Goal: Book appointment/travel/reservation

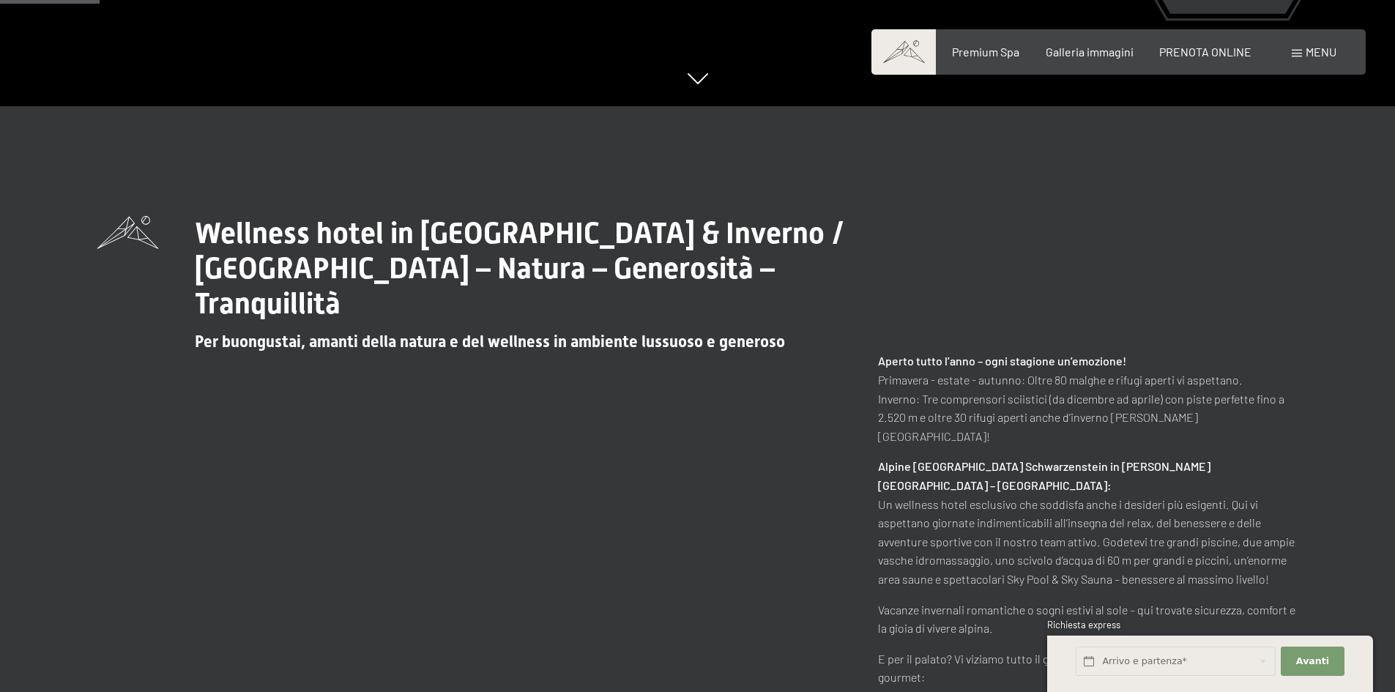
scroll to position [659, 0]
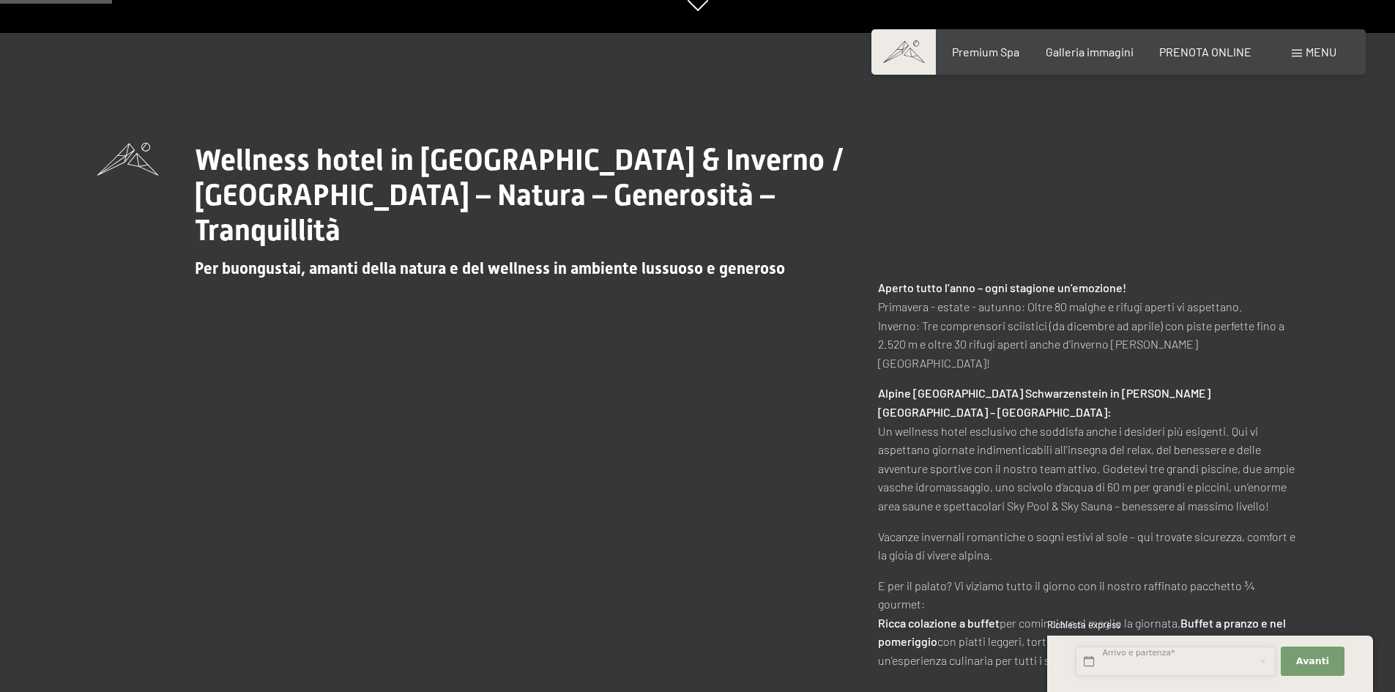
click at [1194, 667] on input "text" at bounding box center [1175, 661] width 200 height 30
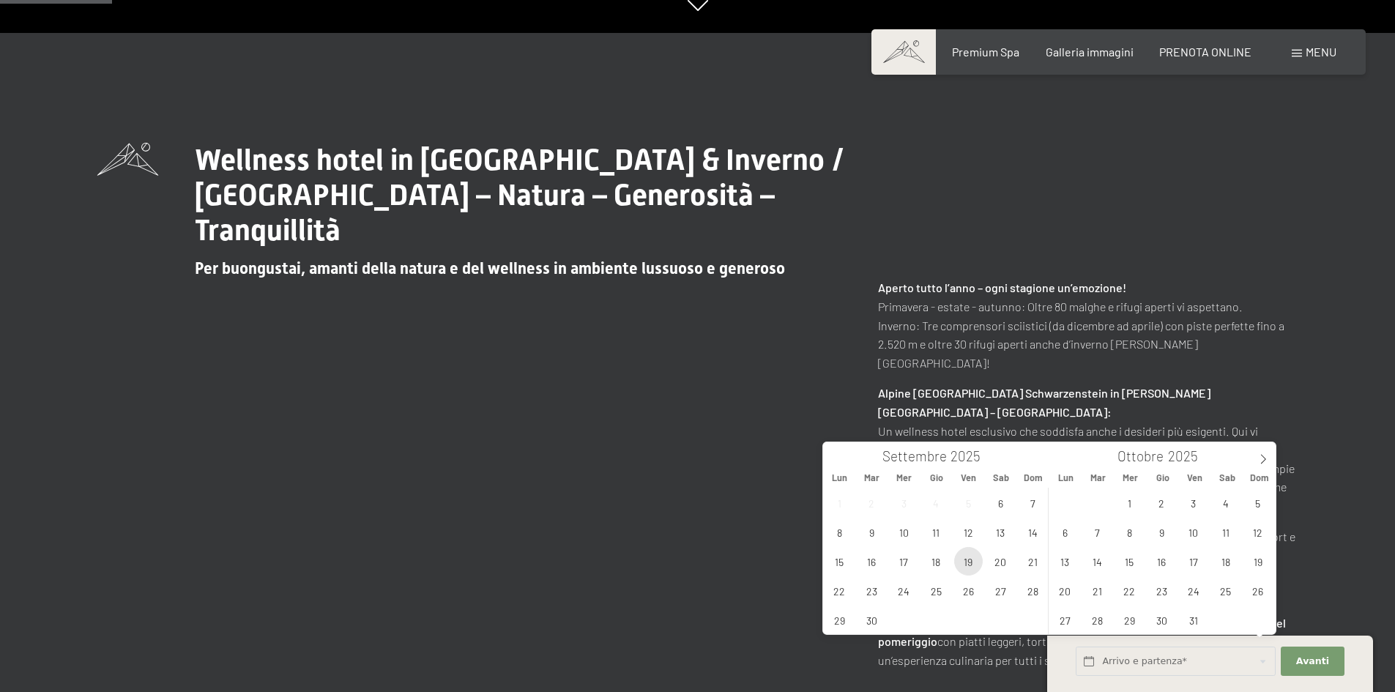
click at [966, 558] on span "19" at bounding box center [968, 561] width 29 height 29
click at [898, 586] on span "24" at bounding box center [903, 590] width 29 height 29
type input "Ven. 19/09/2025 - Mer. 24/09/2025"
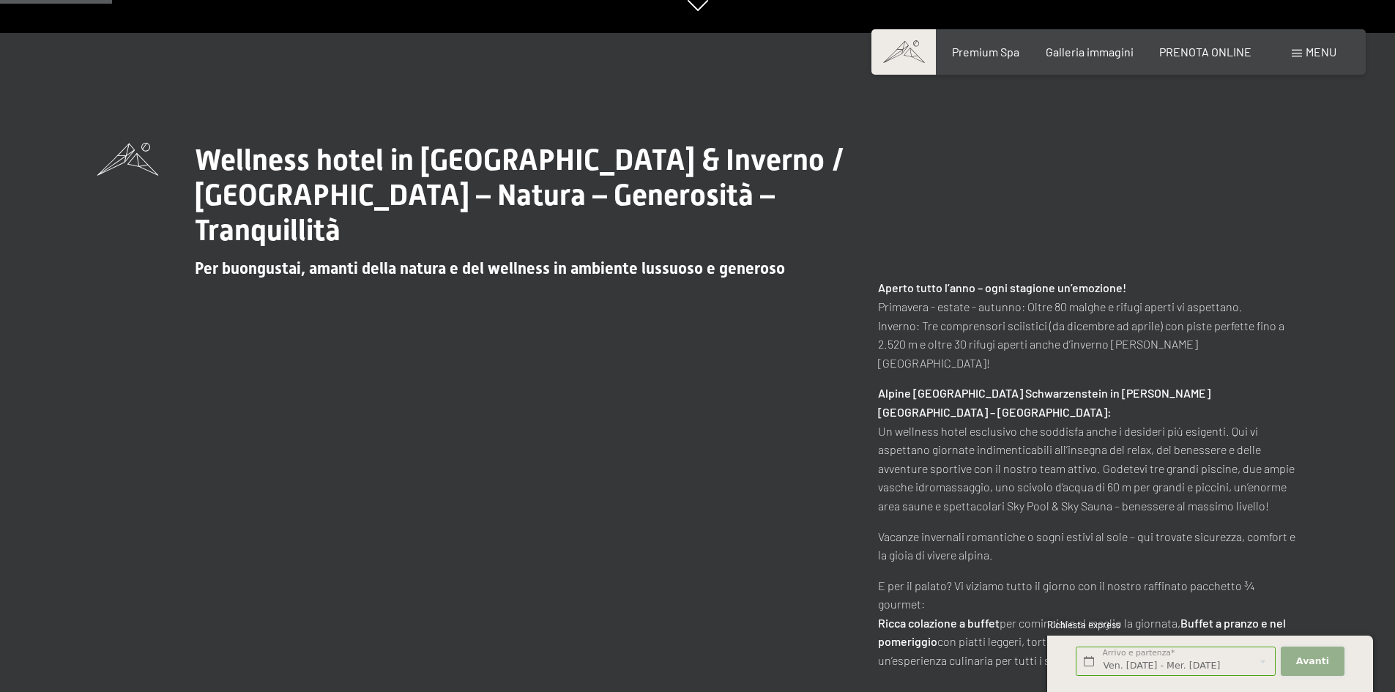
click at [1315, 661] on span "Avanti" at bounding box center [1312, 660] width 33 height 13
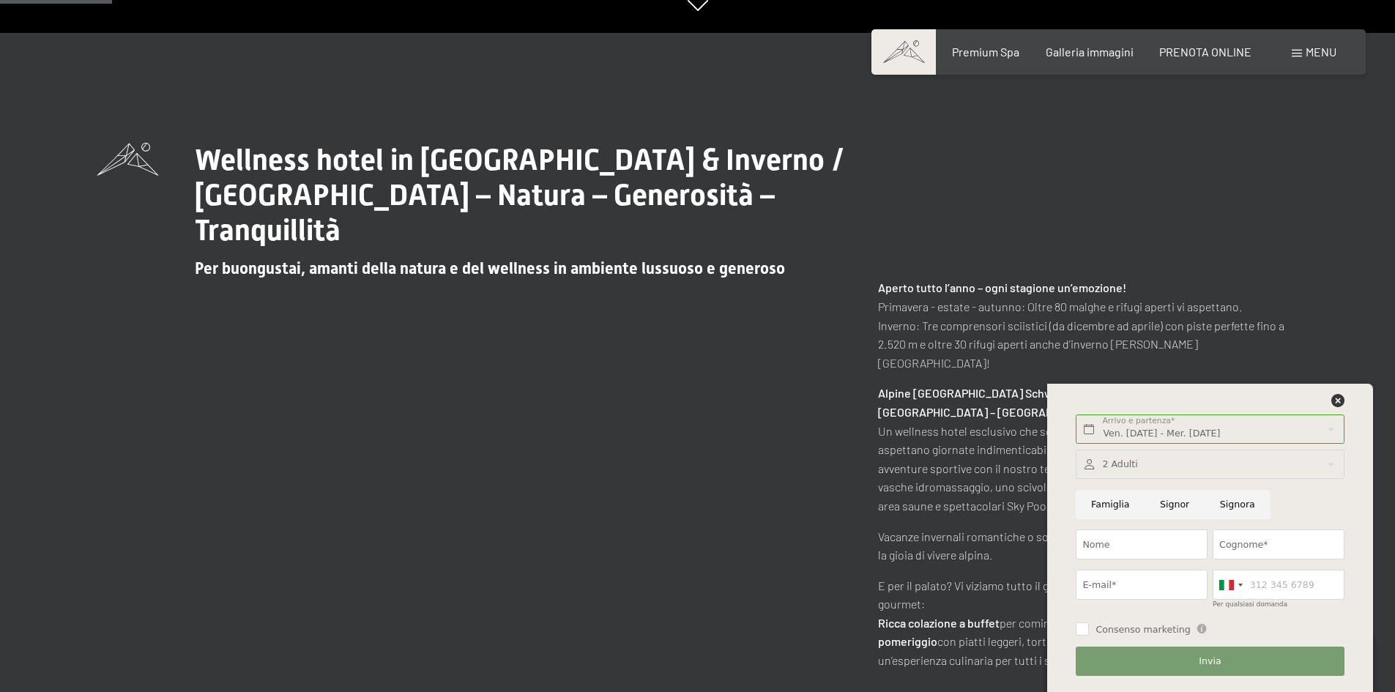
click at [1229, 501] on input "Signora" at bounding box center [1237, 505] width 66 height 30
radio input "true"
click at [1119, 544] on input "Nome" at bounding box center [1141, 544] width 132 height 30
type input "NAOMI"
type input "CARUSO"
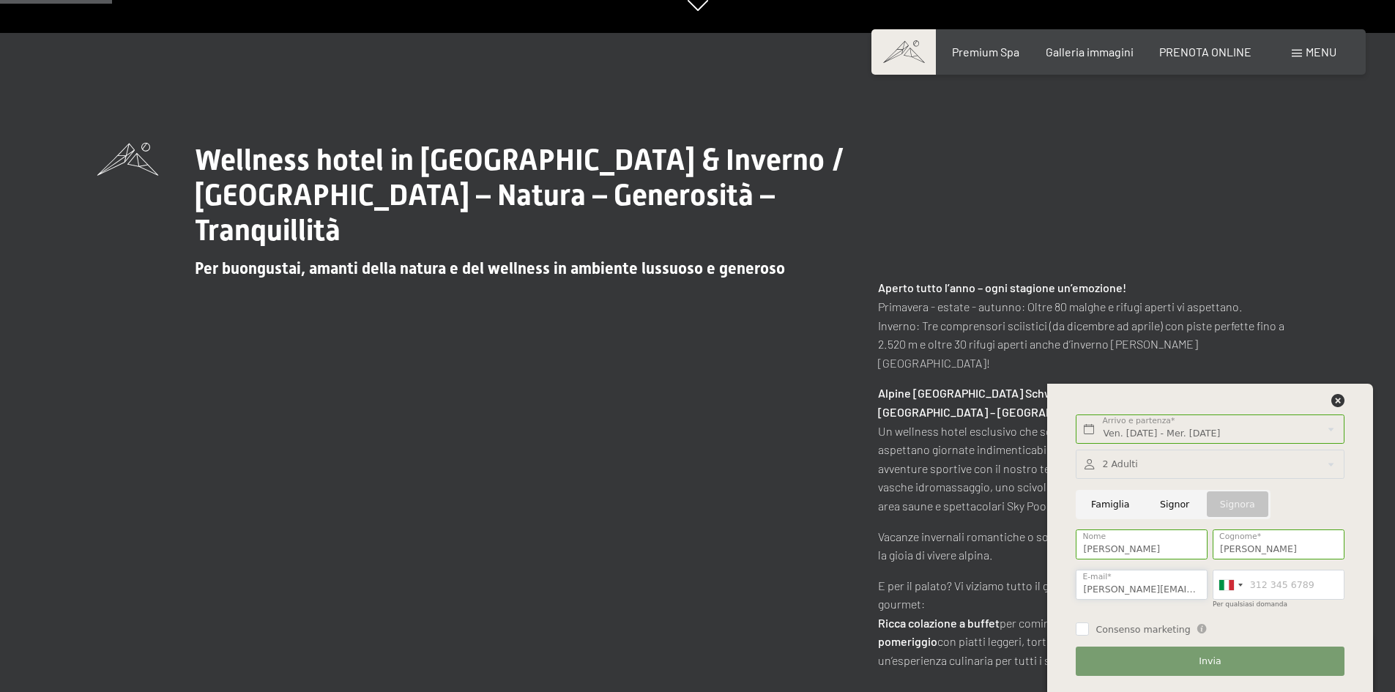
type input "caruso.naomi@gmail.com"
type input "3282556717"
click at [1217, 655] on span "Invia" at bounding box center [1209, 660] width 22 height 13
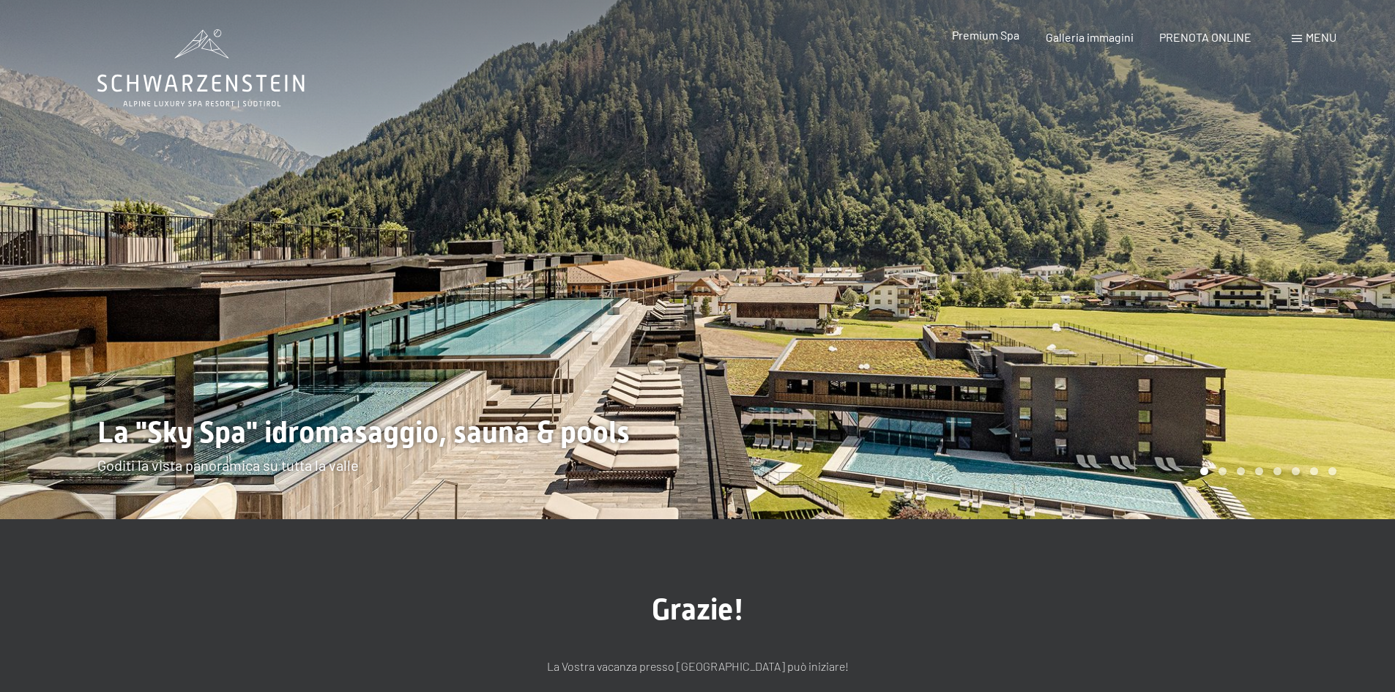
click at [996, 38] on span "Premium Spa" at bounding box center [985, 35] width 67 height 14
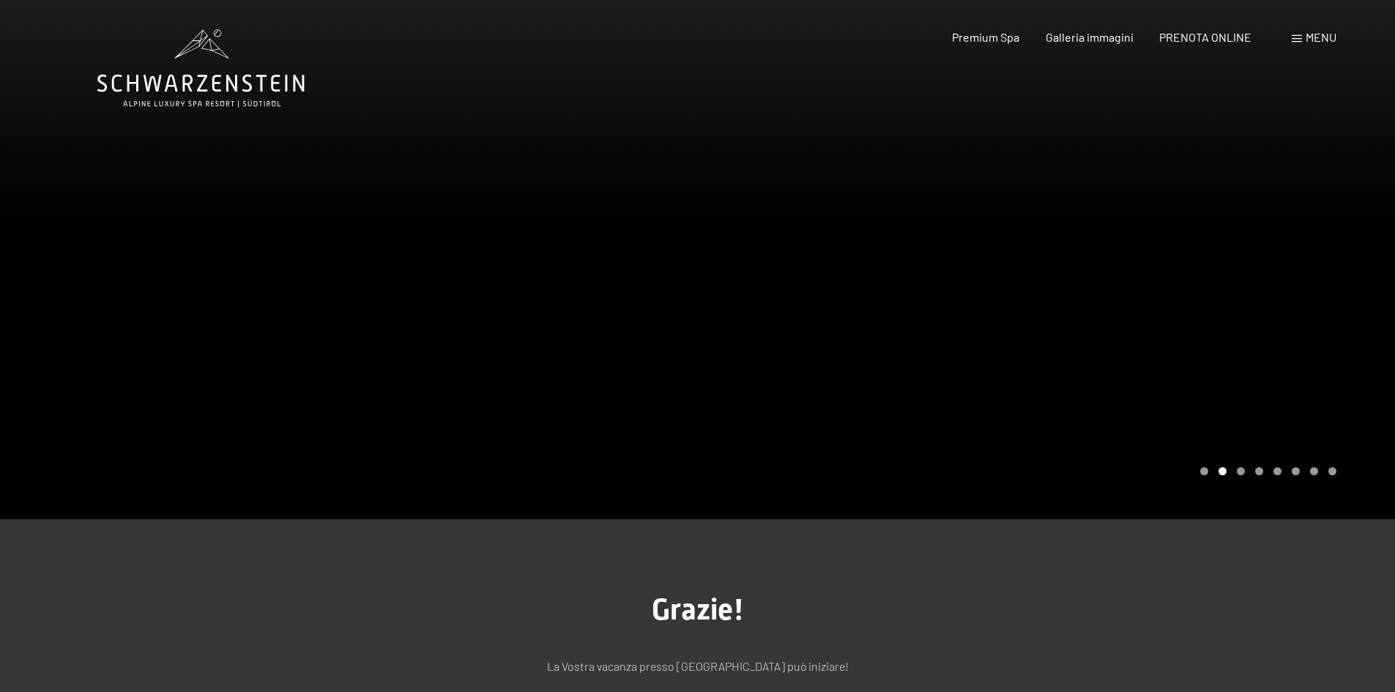
click at [1302, 31] on div "Menu" at bounding box center [1313, 37] width 45 height 16
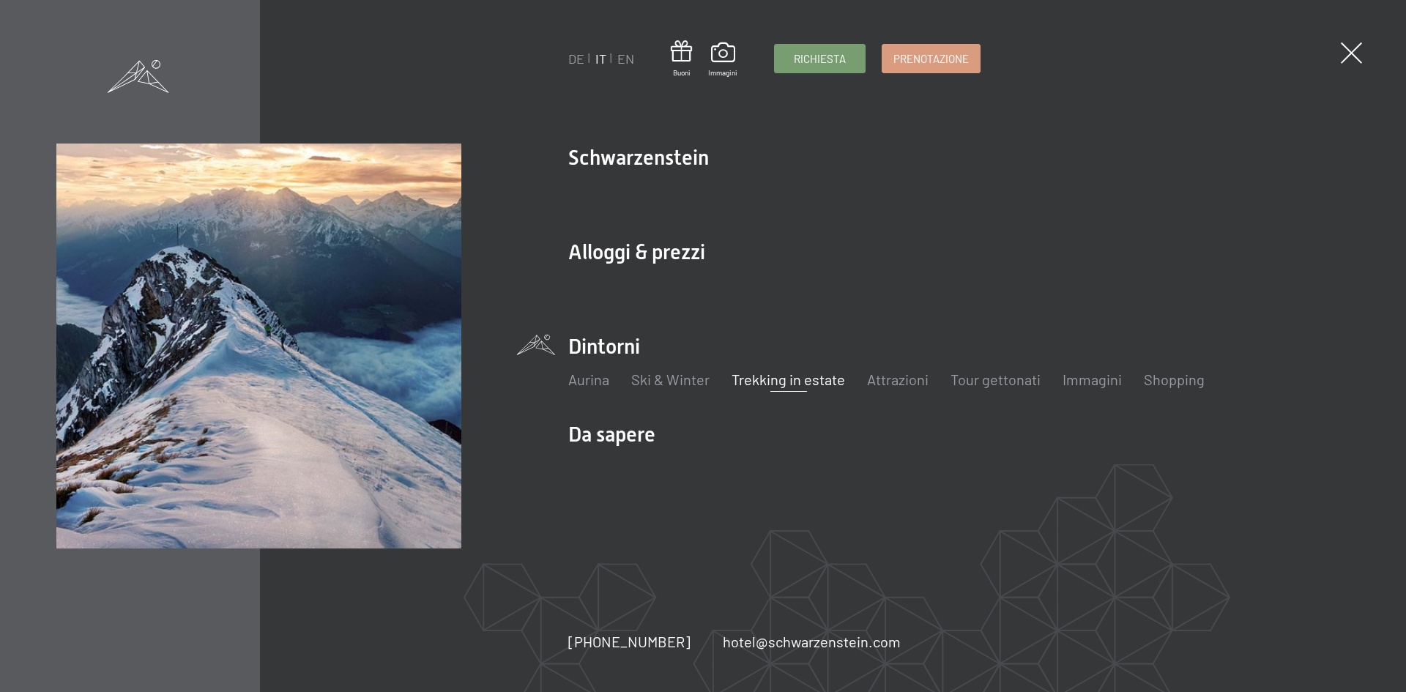
click at [761, 372] on link "Trekking in estate" at bounding box center [787, 379] width 113 height 18
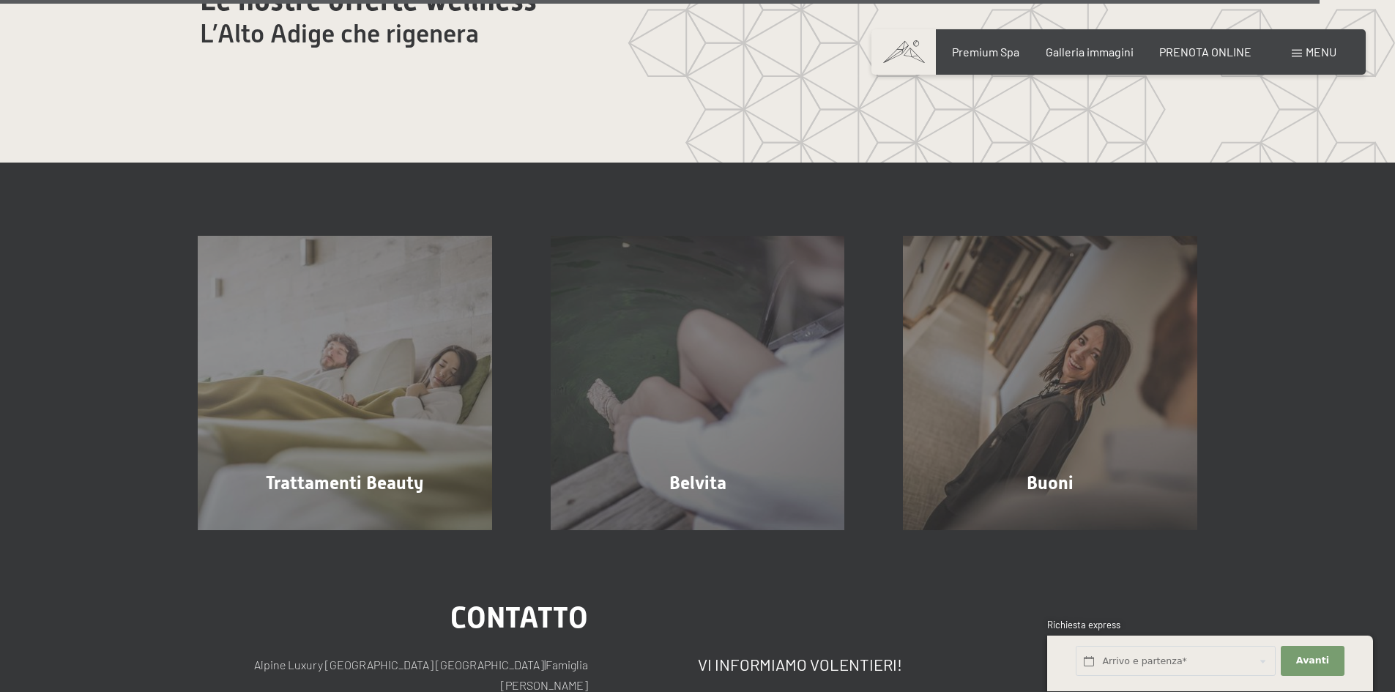
scroll to position [8858, 0]
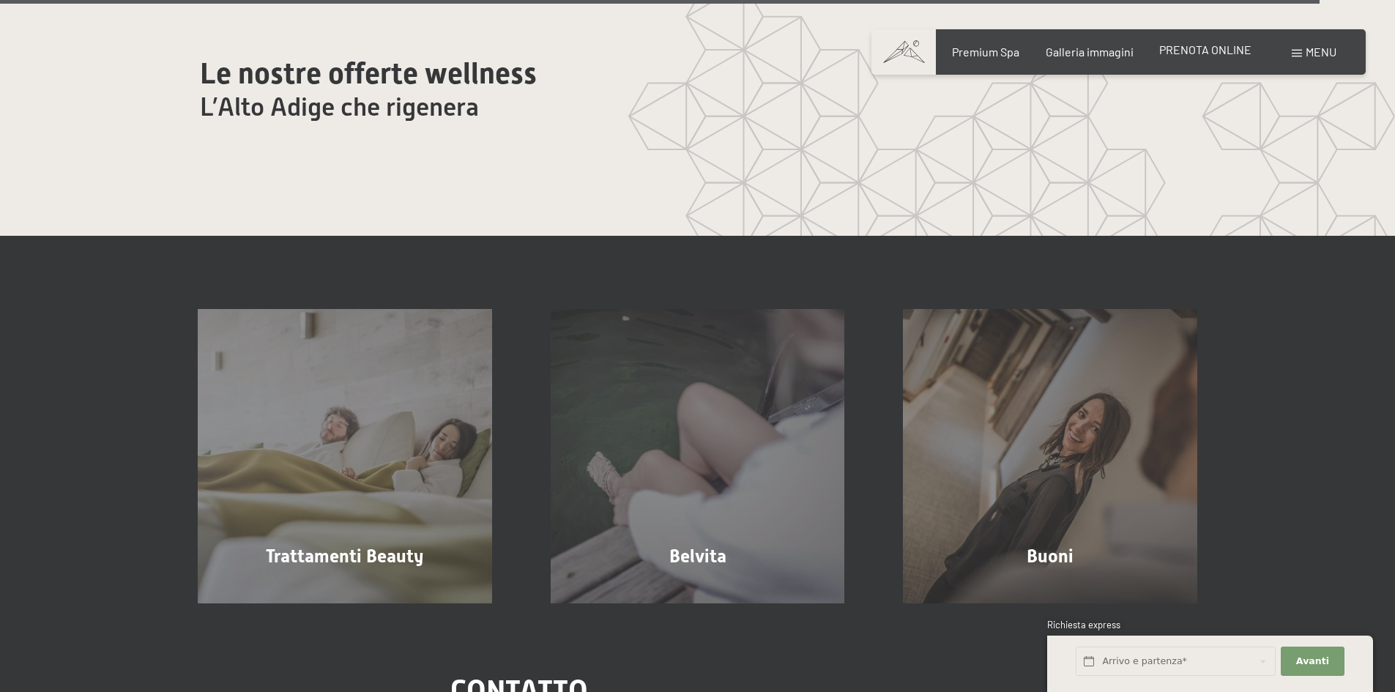
click at [1209, 51] on span "PRENOTA ONLINE" at bounding box center [1205, 49] width 92 height 14
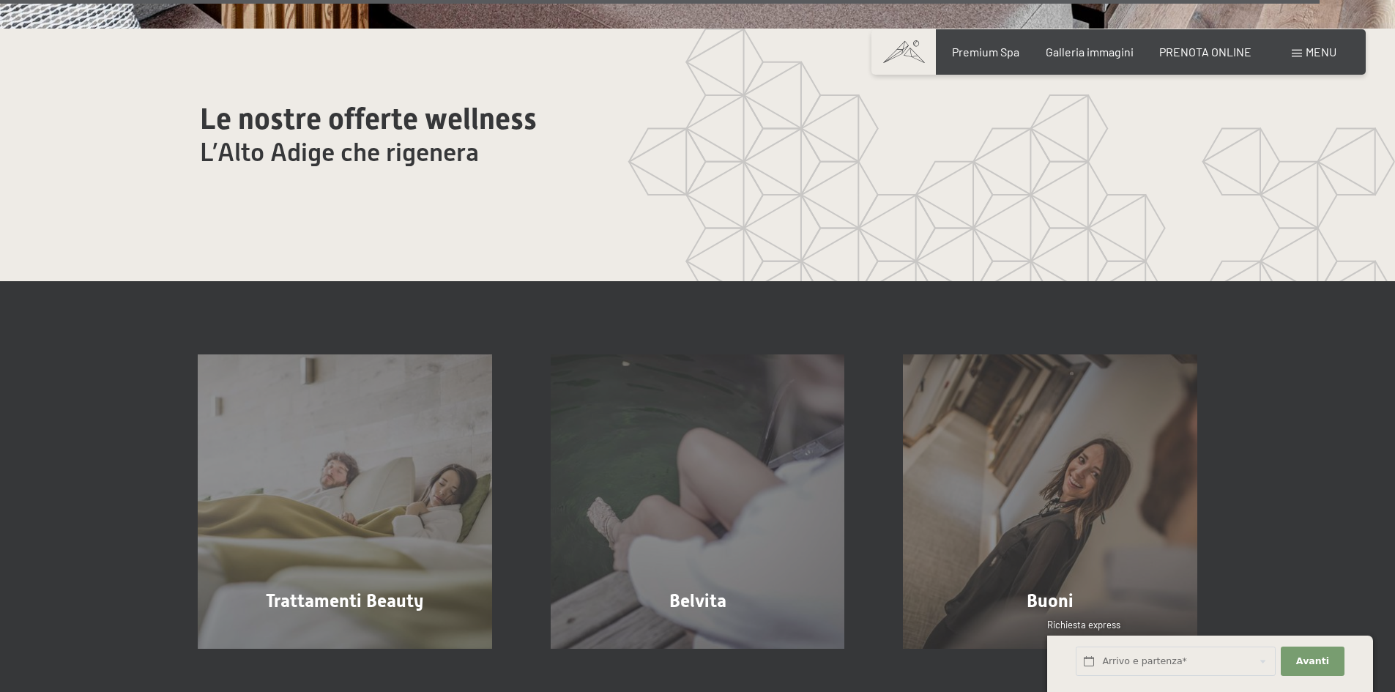
click at [1315, 50] on span "Menu" at bounding box center [1320, 52] width 31 height 14
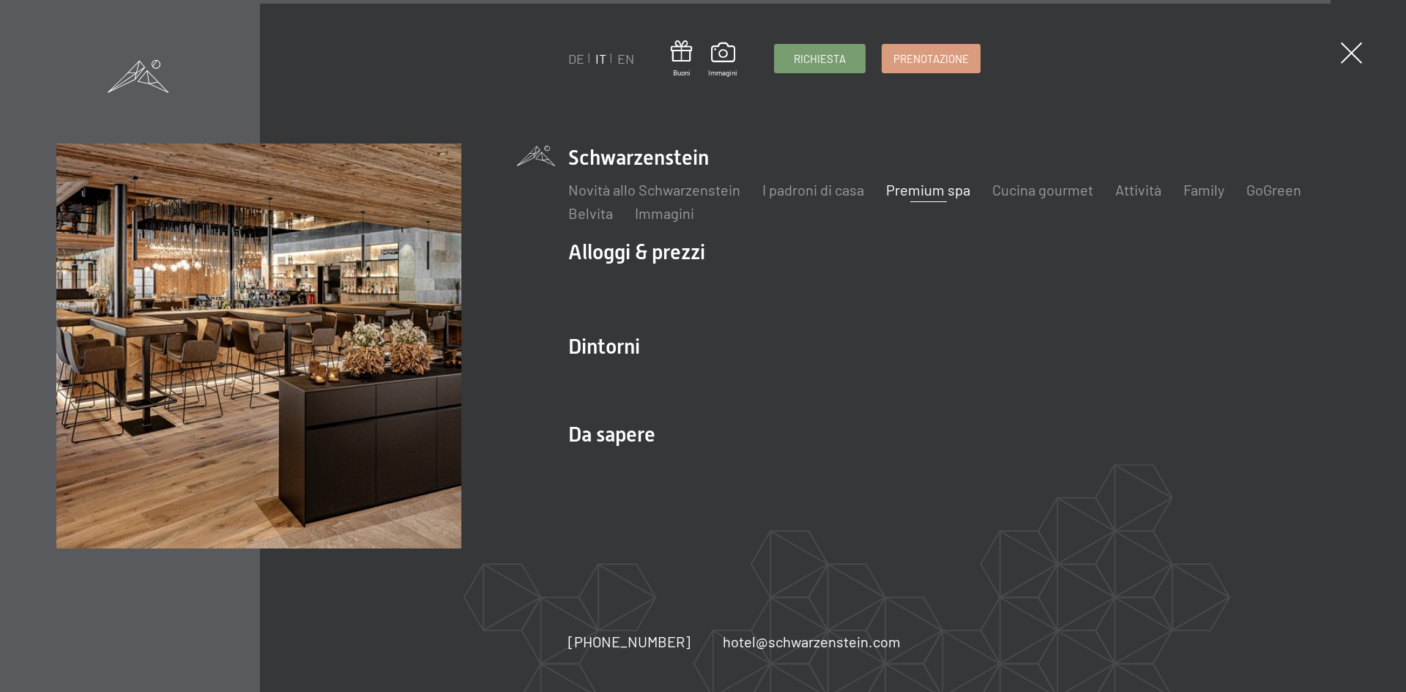
scroll to position [8882, 0]
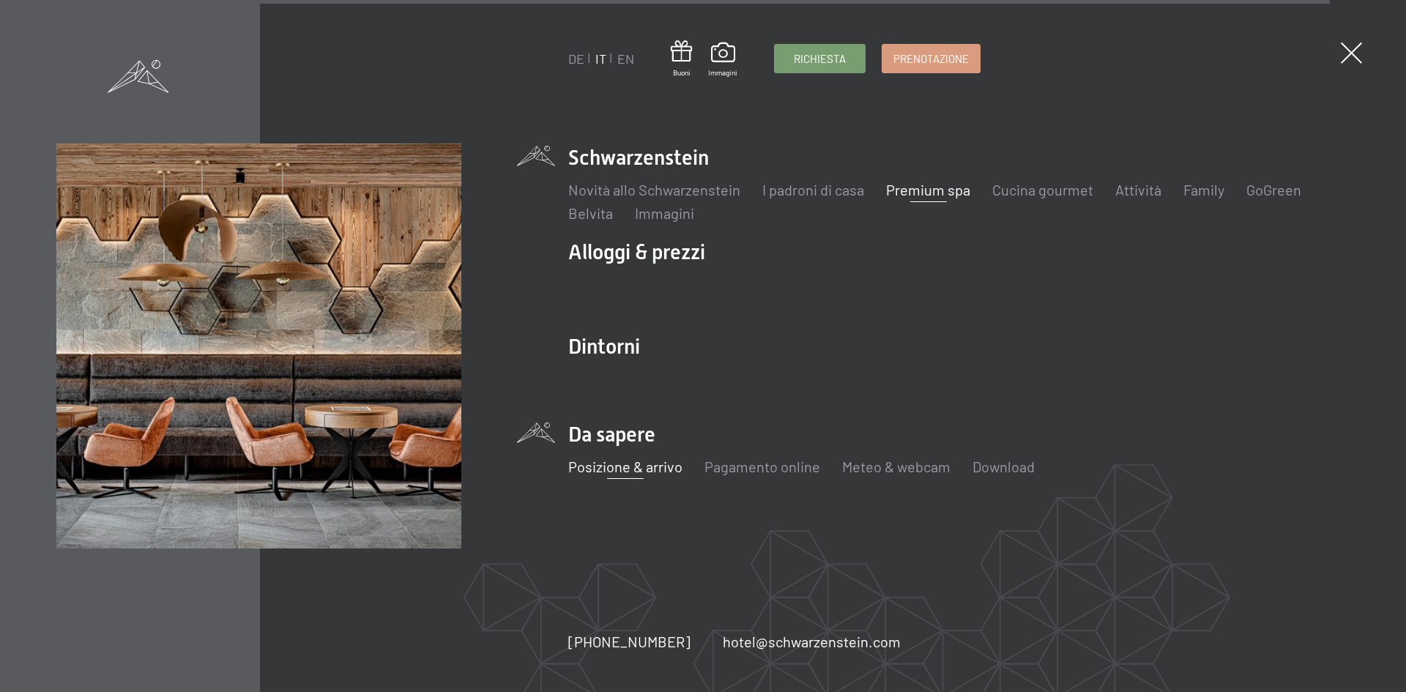
click at [628, 468] on link "Posizione & arrivo" at bounding box center [625, 467] width 114 height 18
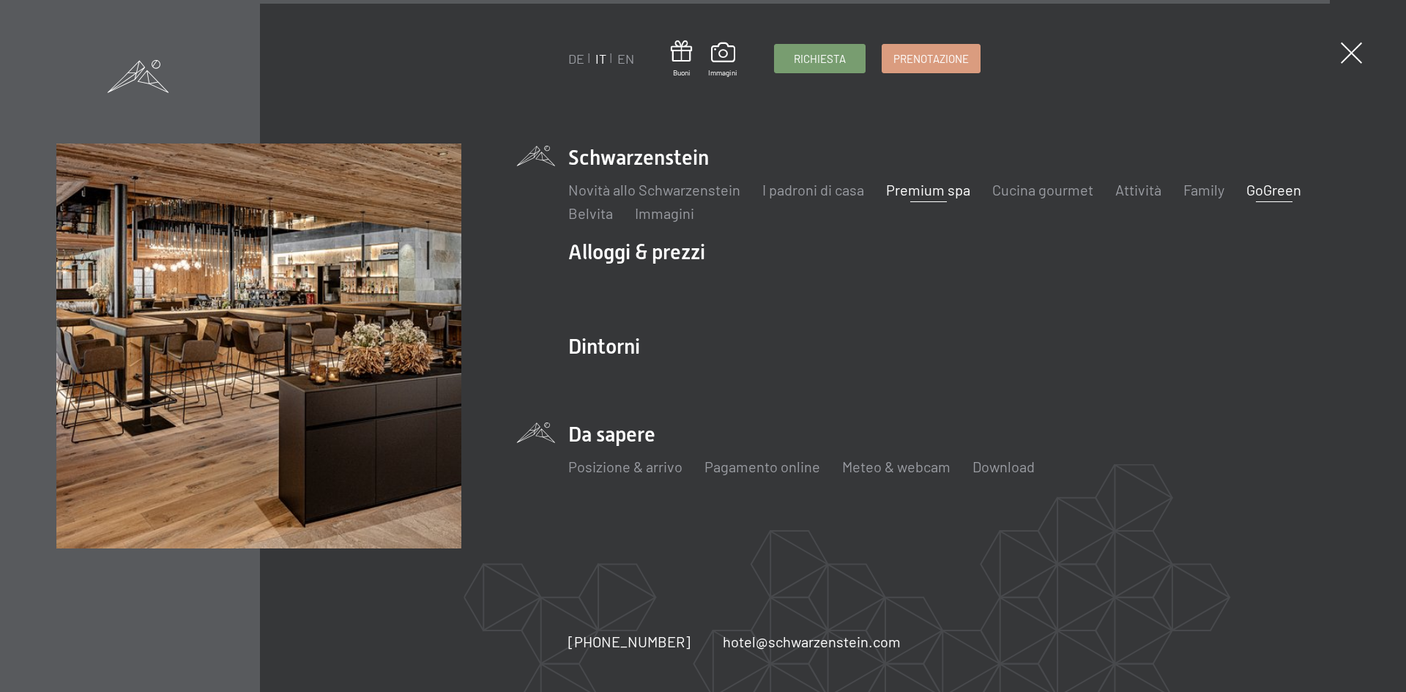
click at [1274, 187] on link "GoGreen" at bounding box center [1273, 190] width 55 height 18
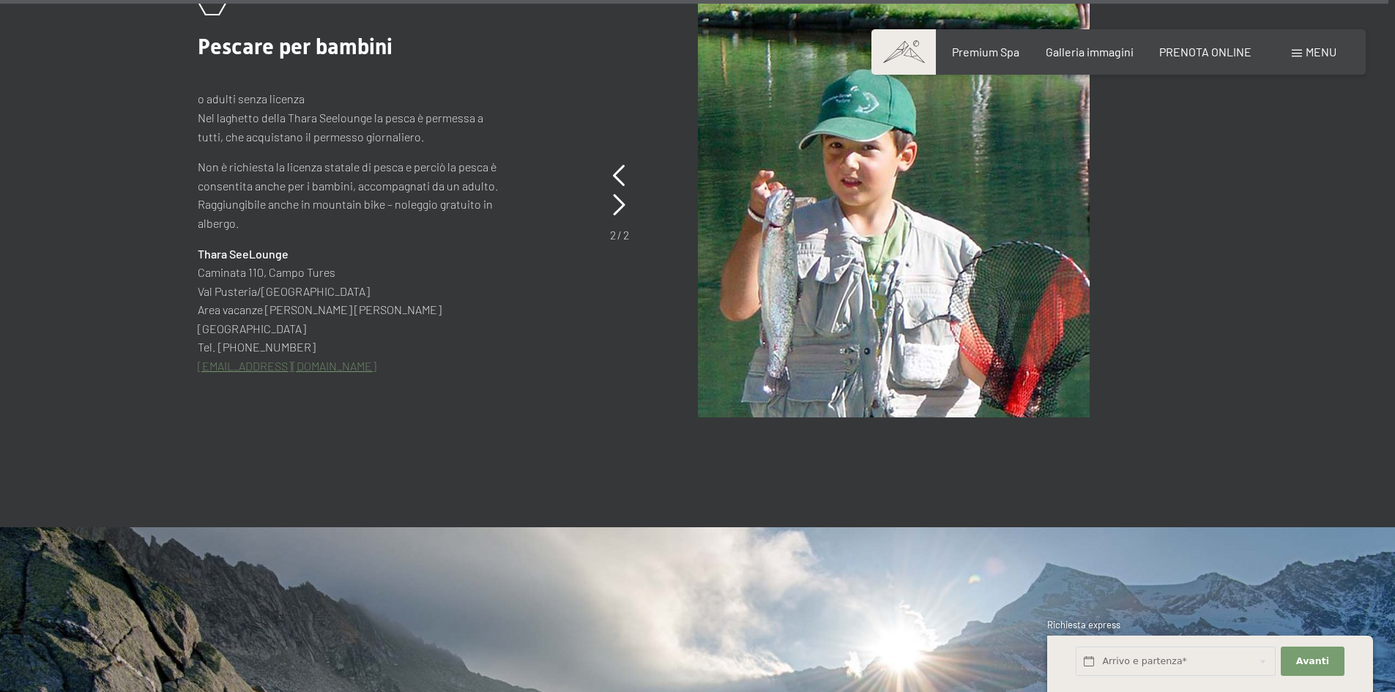
scroll to position [6790, 0]
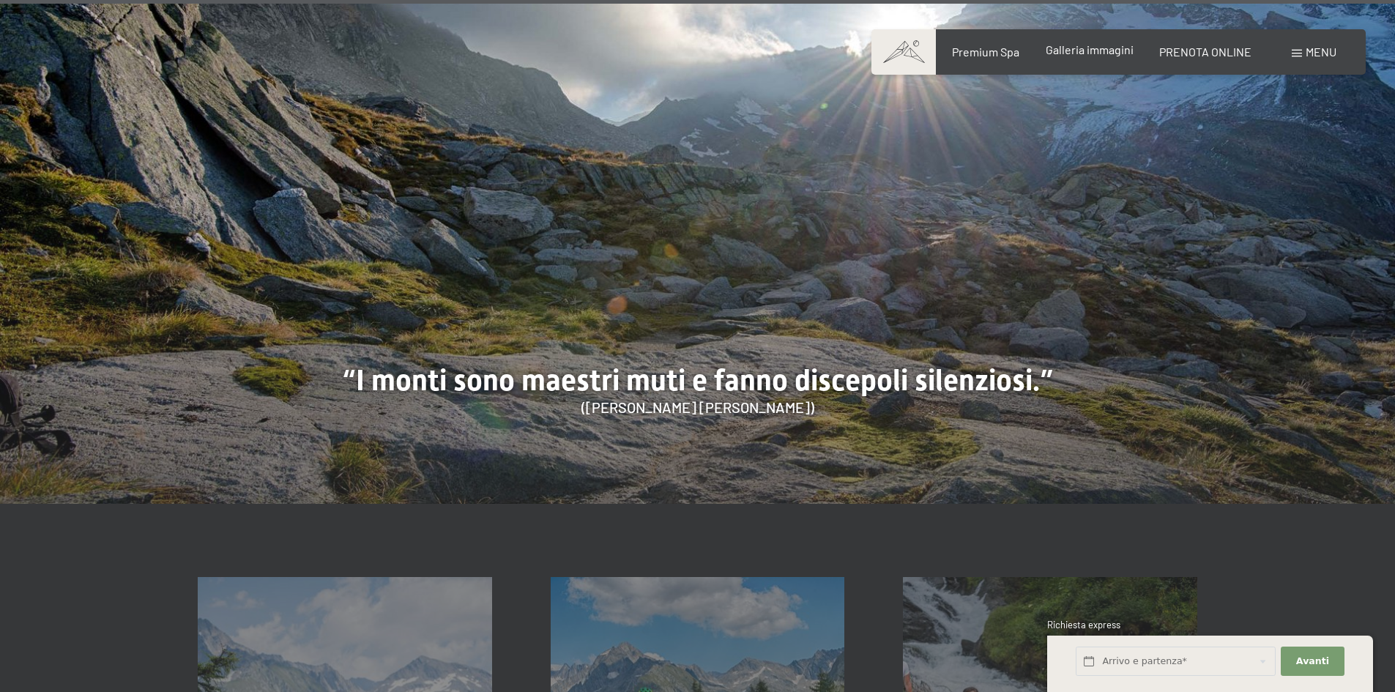
click at [1109, 52] on span "Galleria immagini" at bounding box center [1089, 49] width 88 height 14
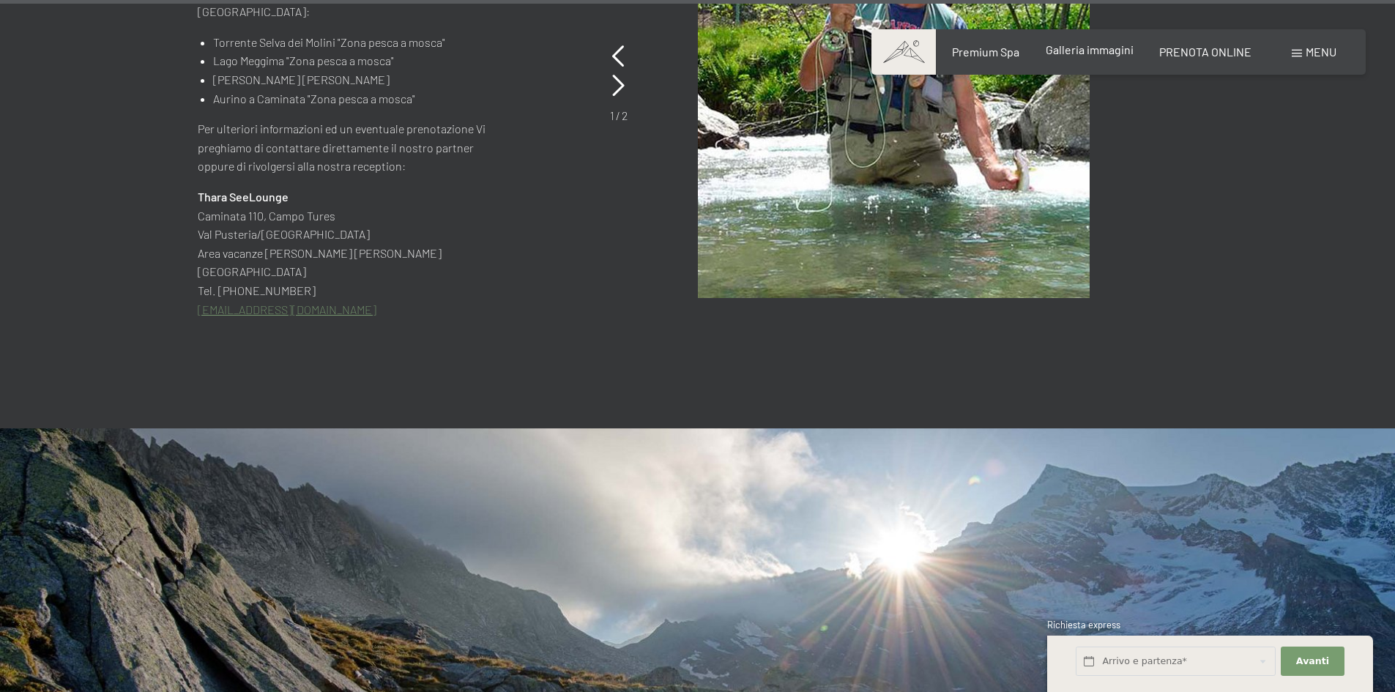
scroll to position [6839, 0]
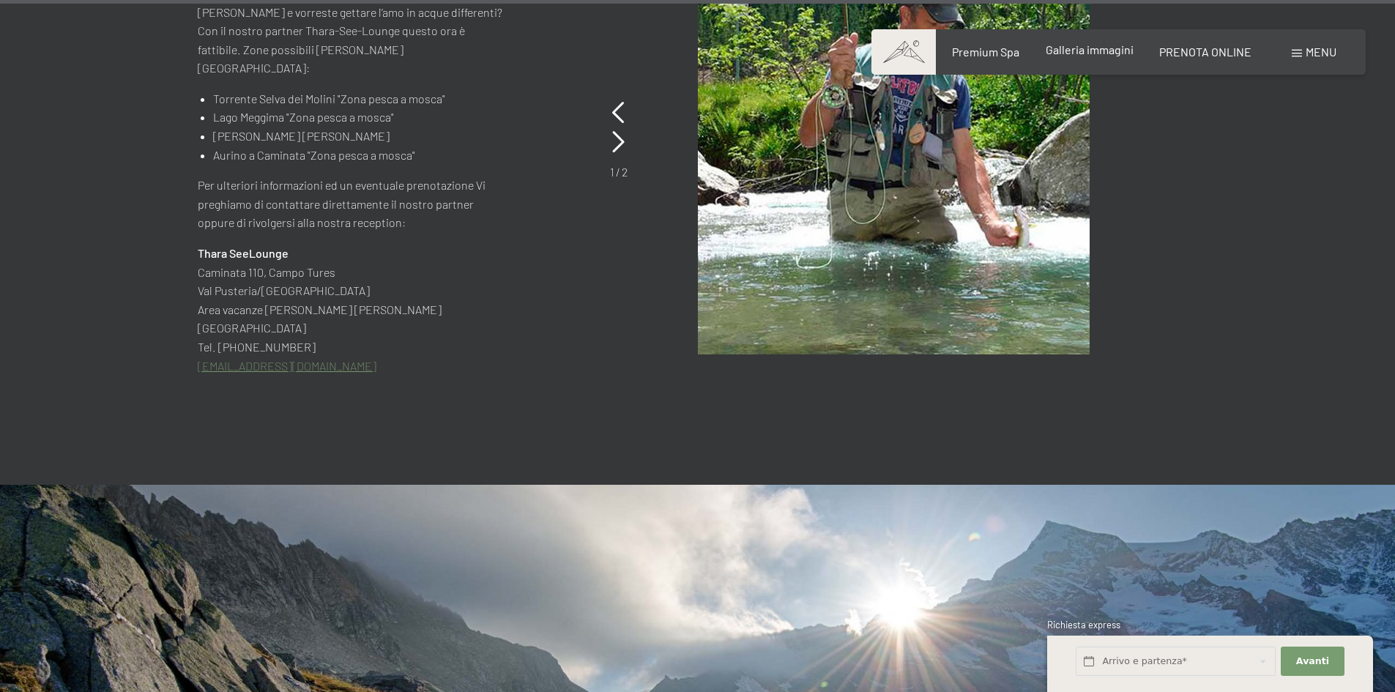
click at [1093, 47] on span "Galleria immagini" at bounding box center [1089, 49] width 88 height 14
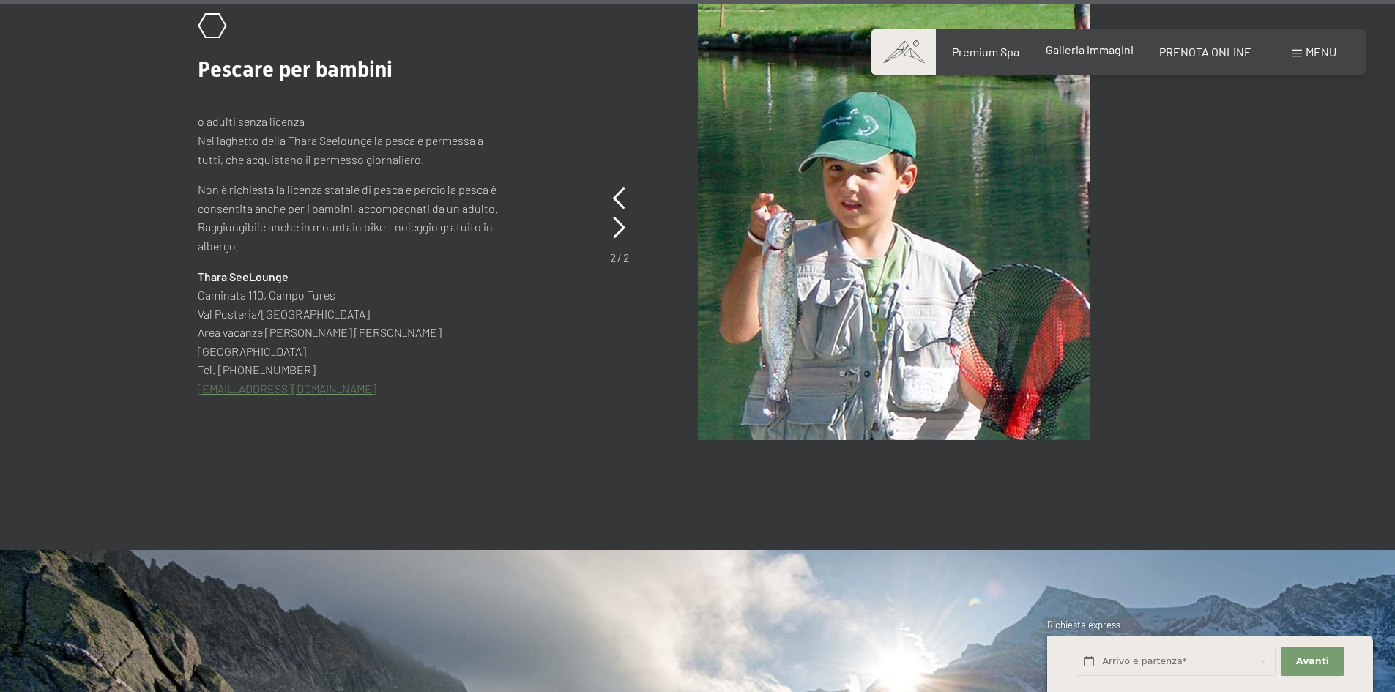
scroll to position [6790, 0]
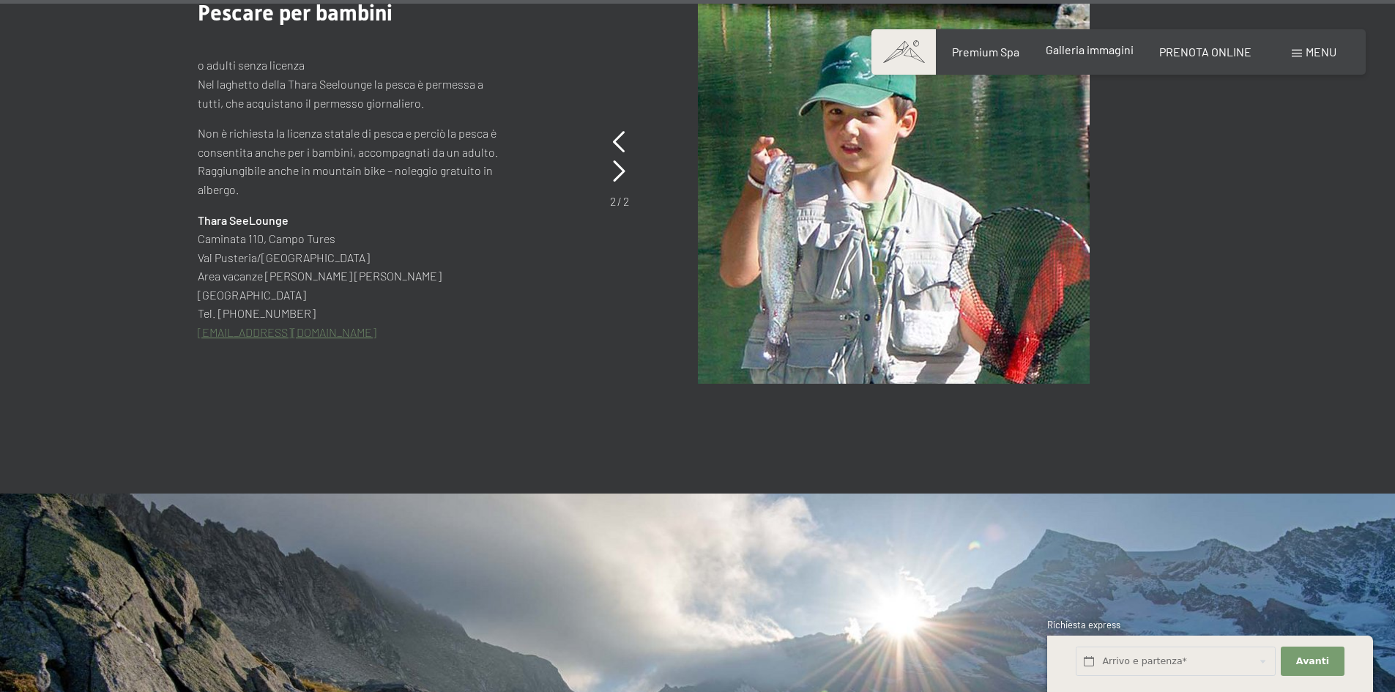
click at [1100, 48] on span "Galleria immagini" at bounding box center [1089, 49] width 88 height 14
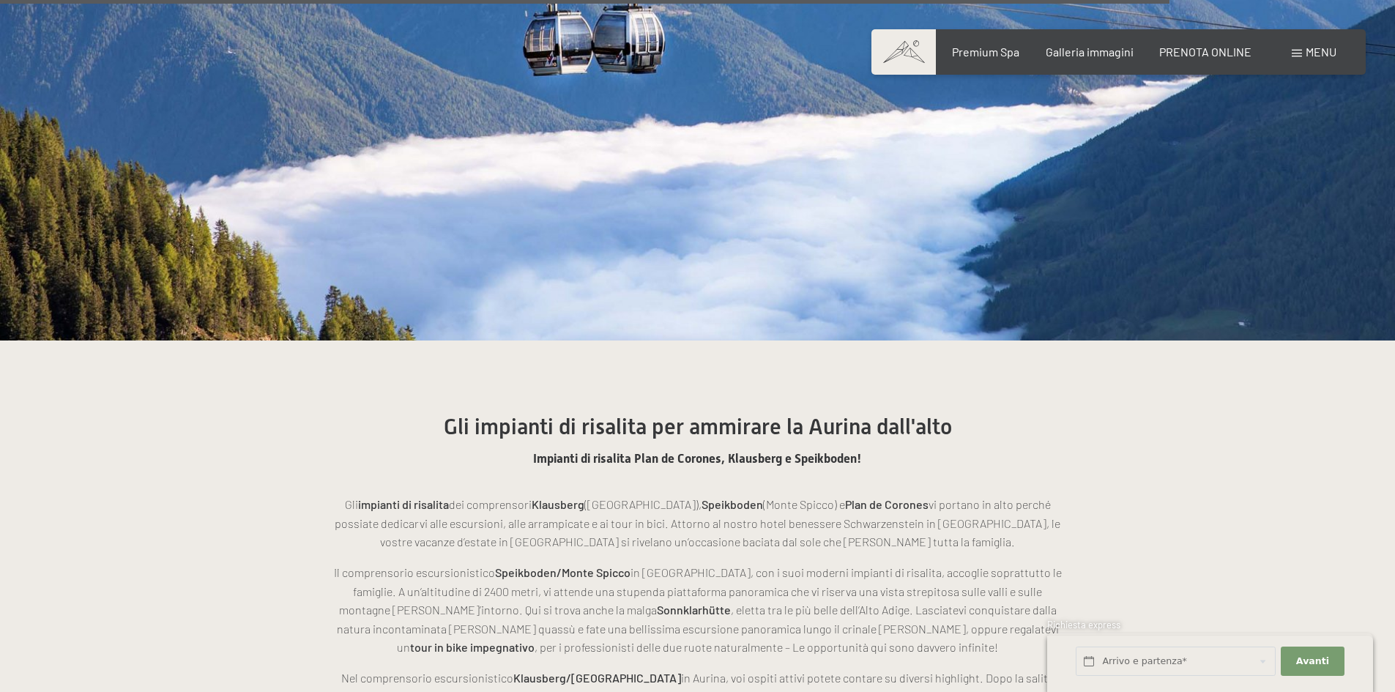
scroll to position [5618, 0]
